Goal: Task Accomplishment & Management: Use online tool/utility

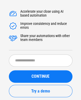
scroll to position [31, 0]
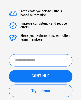
click at [35, 60] on input "text" at bounding box center [40, 60] width 63 height 12
